Goal: Transaction & Acquisition: Subscribe to service/newsletter

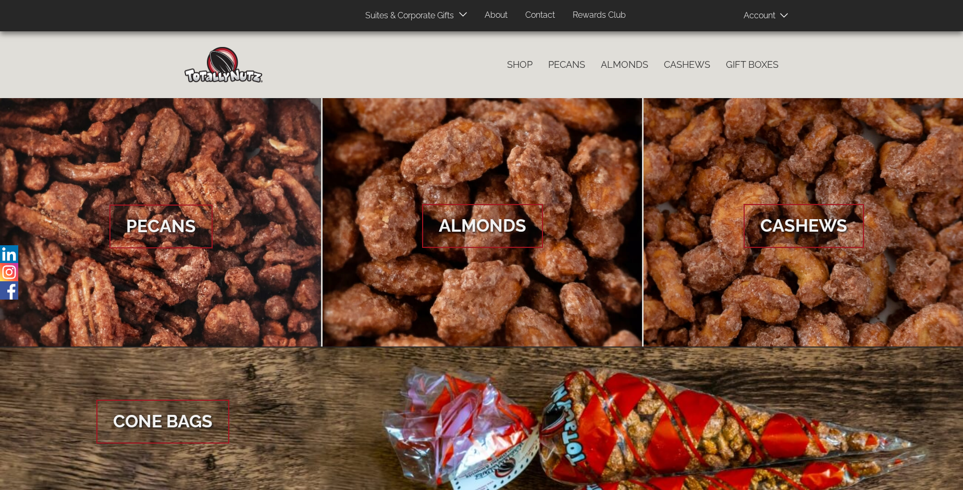
scroll to position [1558, 0]
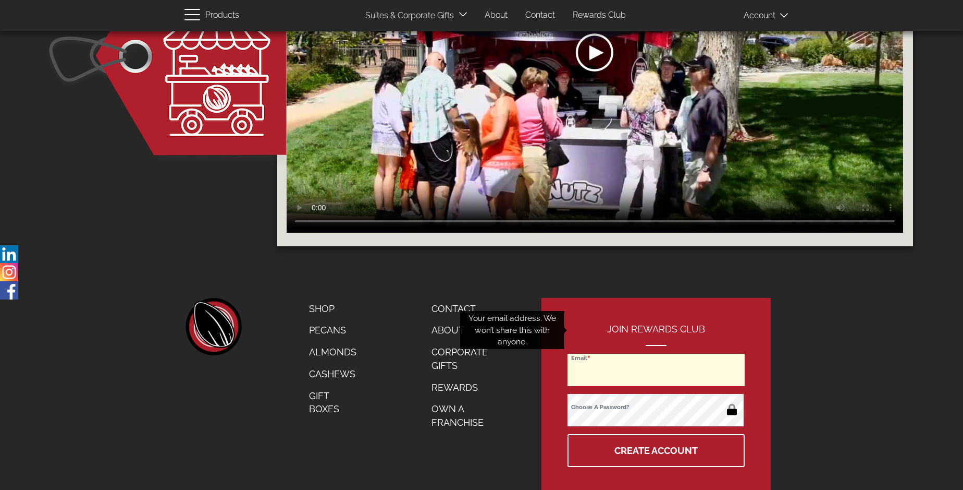
click at [657, 353] on input "Email" at bounding box center [656, 369] width 177 height 32
type input "[EMAIL_ADDRESS][DOMAIN_NAME]"
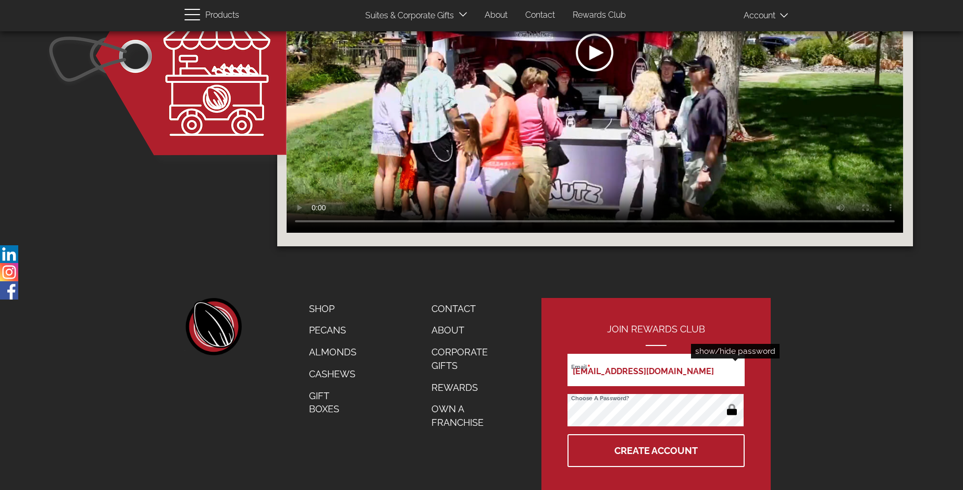
click at [732, 402] on button "button" at bounding box center [732, 410] width 20 height 17
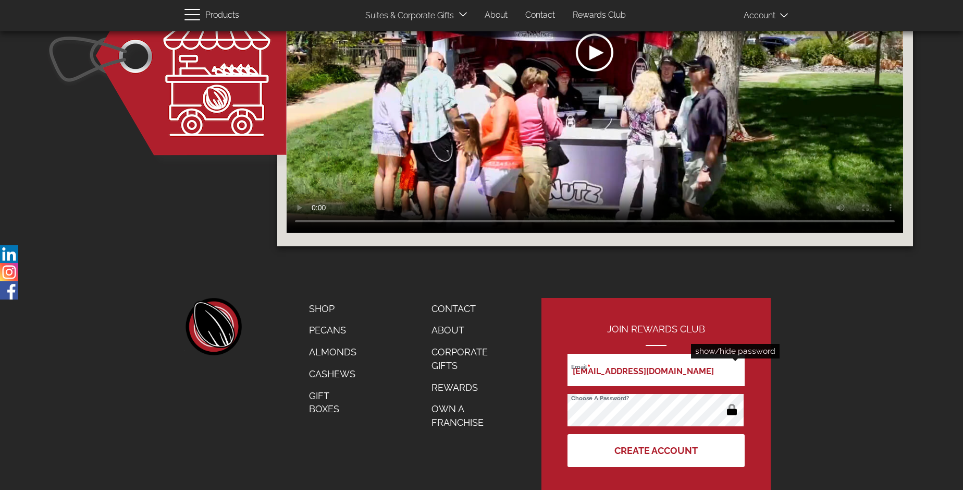
click at [657, 434] on button "Create Account" at bounding box center [656, 450] width 177 height 33
